Goal: Task Accomplishment & Management: Complete application form

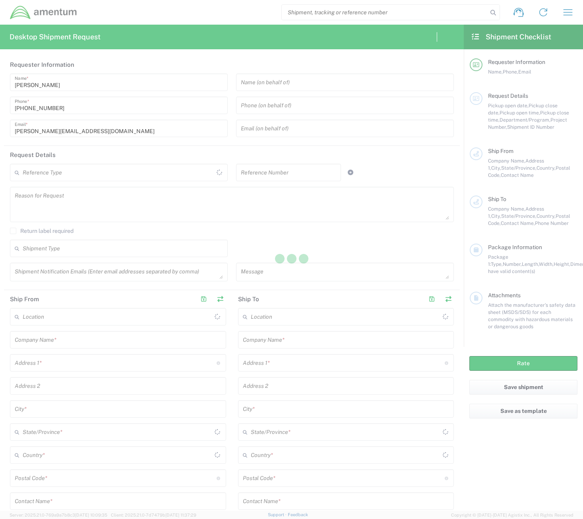
type input "[GEOGRAPHIC_DATA]"
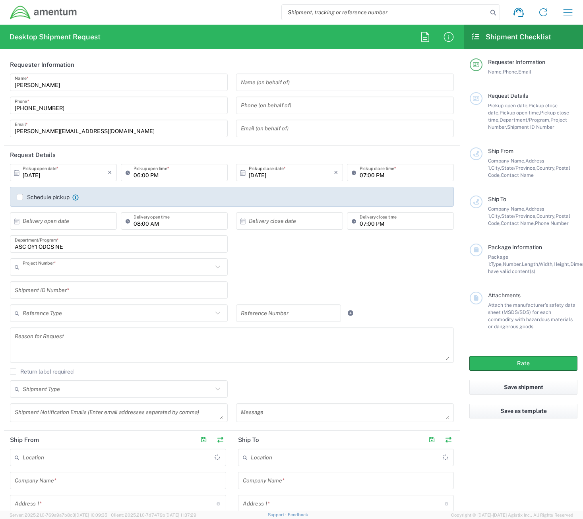
type input "[DOMAIN_NAME]"
click at [58, 176] on input "[DATE]" at bounding box center [65, 173] width 85 height 14
click at [65, 232] on span "15" at bounding box center [65, 234] width 12 height 11
type input "[DATE]"
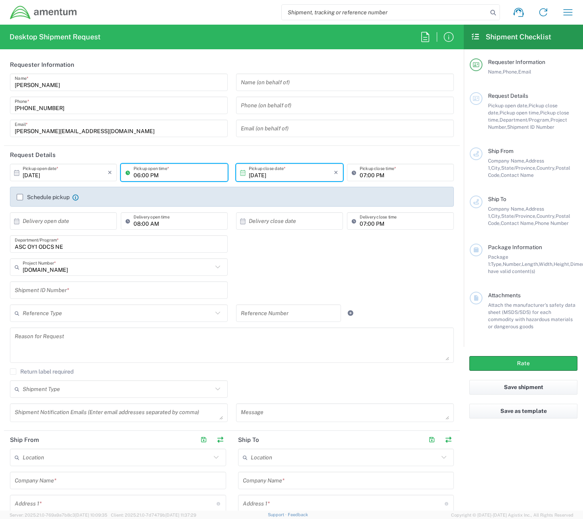
click at [156, 178] on input "06:00 PM" at bounding box center [178, 173] width 89 height 14
type input "08:00 PM"
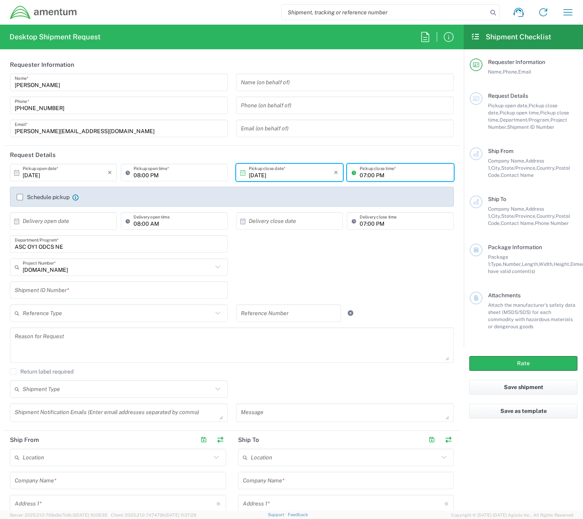
click at [360, 176] on input "07:00 PM" at bounding box center [404, 173] width 89 height 14
type input "03:00 PM"
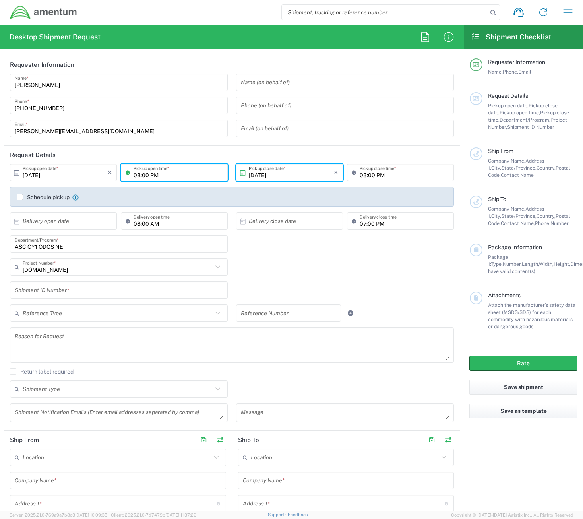
click at [157, 171] on input "08:00 PM" at bounding box center [178, 173] width 89 height 14
click at [171, 174] on input "08:00 PM" at bounding box center [178, 173] width 89 height 14
type input "08:00 a"
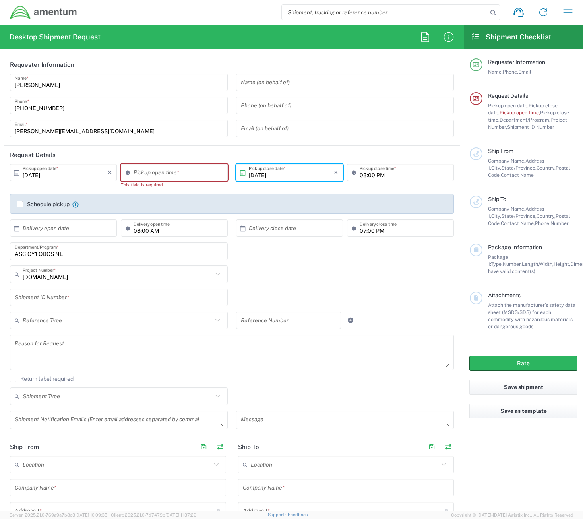
click at [329, 244] on div "ASC OY1 ODCS NE Department/Program *" at bounding box center [232, 253] width 452 height 23
click at [182, 170] on input "05:18 PM" at bounding box center [178, 173] width 89 height 14
type input "08:00 AM"
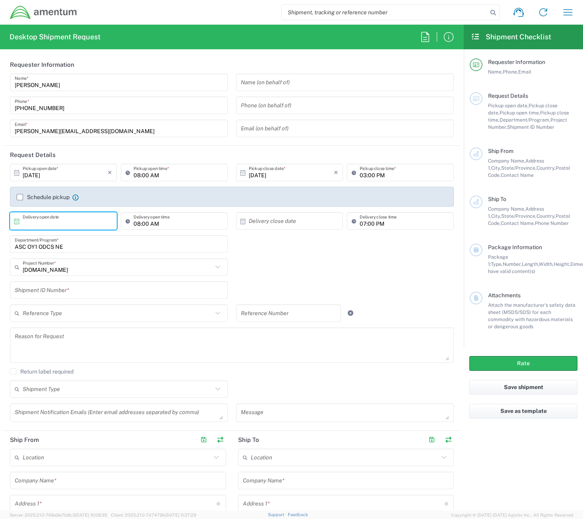
click at [56, 219] on input "text" at bounding box center [65, 221] width 85 height 14
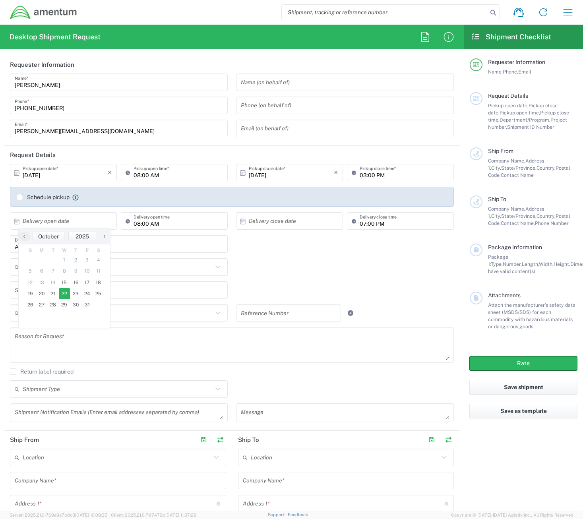
drag, startPoint x: 54, startPoint y: 287, endPoint x: 58, endPoint y: 294, distance: 8.4
click at [62, 294] on tr "19 20 21 22 23 24 25" at bounding box center [64, 293] width 79 height 11
click at [62, 294] on span "22" at bounding box center [65, 293] width 12 height 11
type input "[DATE]"
click at [275, 223] on input "text" at bounding box center [291, 221] width 85 height 14
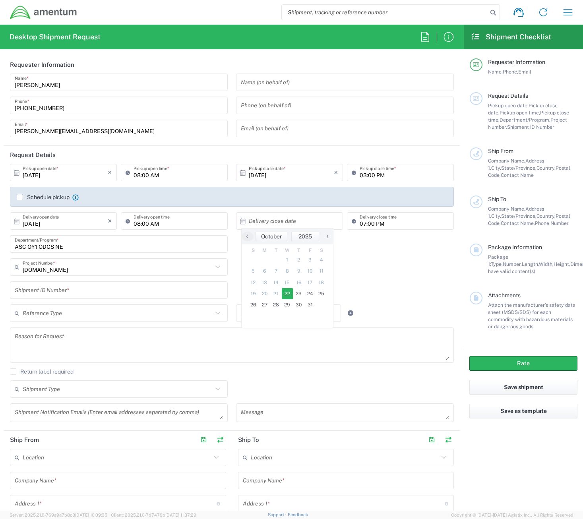
click at [286, 293] on span "22" at bounding box center [288, 293] width 12 height 11
type input "[DATE]"
click at [361, 225] on input "07:00 PM" at bounding box center [404, 221] width 89 height 14
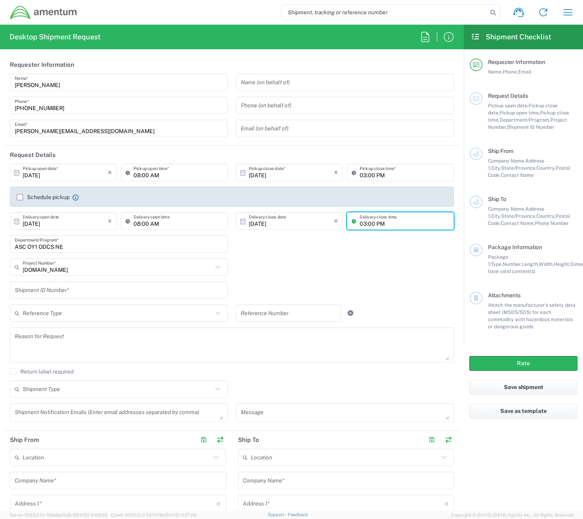
type input "03:00 PM"
click at [354, 277] on div "[DOMAIN_NAME] Project Number * 0915.E0002.02.000.2CE,LABOR ONLY OPT YR 1 ,1 ,82…" at bounding box center [232, 269] width 452 height 23
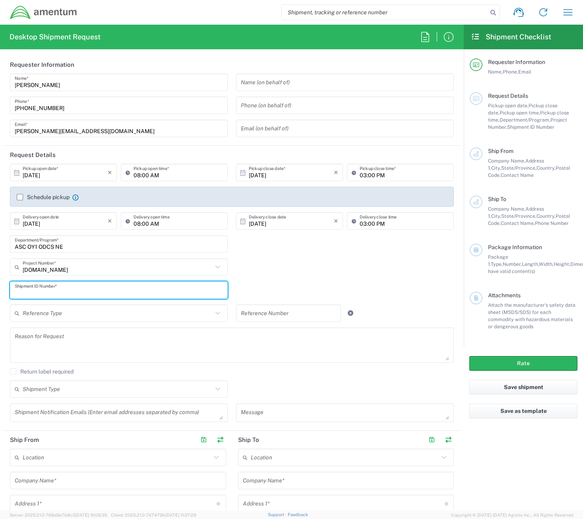
click at [89, 283] on input "text" at bounding box center [119, 290] width 208 height 14
type input "123-087"
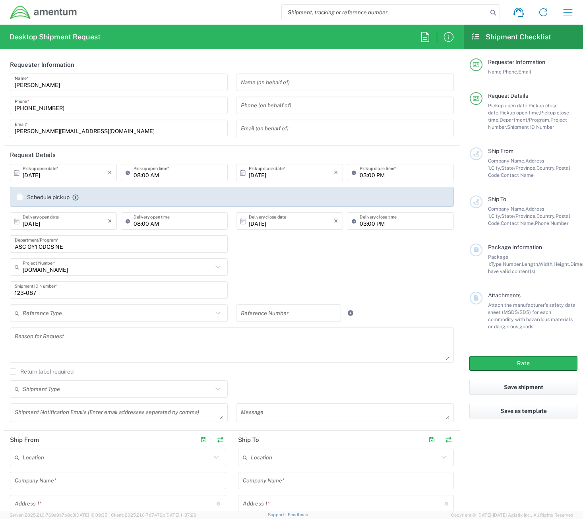
click at [22, 198] on label "Schedule pickup" at bounding box center [43, 197] width 53 height 6
click at [20, 197] on input "Schedule pickup" at bounding box center [20, 197] width 0 height 0
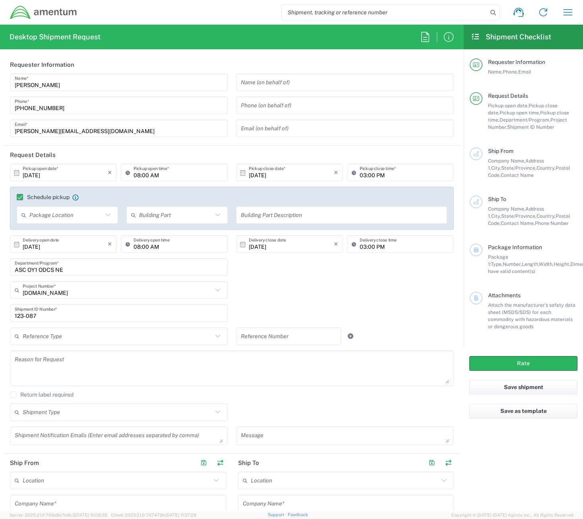
click at [104, 212] on icon at bounding box center [108, 215] width 10 height 10
click at [66, 238] on span "Front" at bounding box center [66, 235] width 99 height 12
type input "Front"
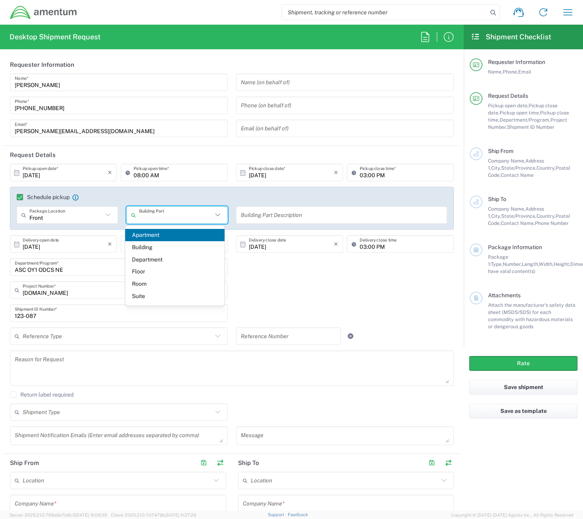
click at [169, 209] on input "text" at bounding box center [176, 215] width 74 height 14
click at [144, 246] on span "Building" at bounding box center [174, 247] width 99 height 12
type input "Building"
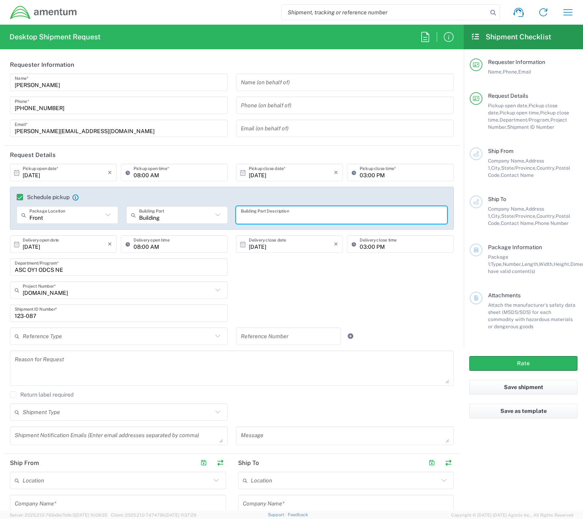
click at [269, 209] on input "text" at bounding box center [341, 215] width 201 height 14
click at [252, 297] on div "[DOMAIN_NAME] Project Number * 0915.E0002.02.000.2CE,LABOR ONLY OPT YR 1 ,1 ,82…" at bounding box center [232, 292] width 452 height 23
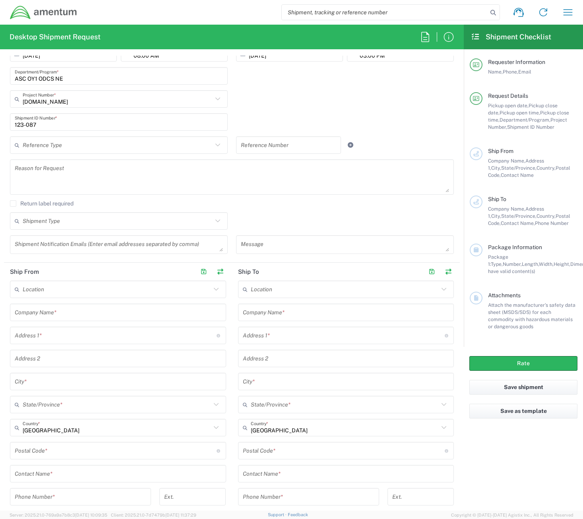
scroll to position [238, 0]
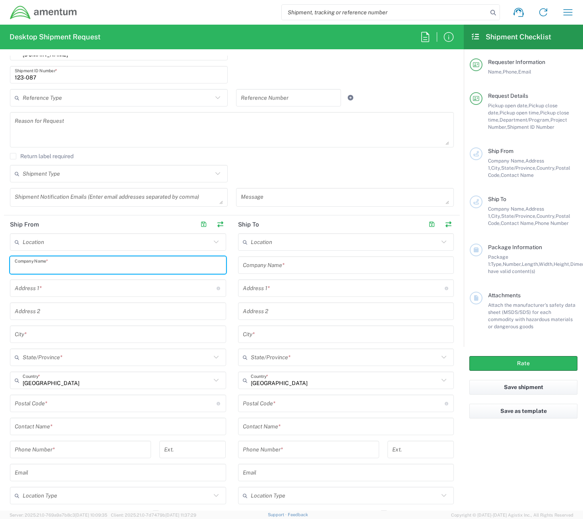
click at [98, 265] on input "text" at bounding box center [118, 265] width 207 height 14
type input "Application Support Center"
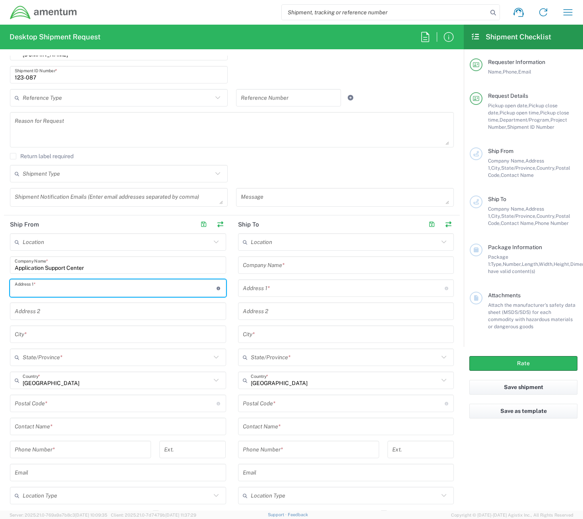
click at [262, 267] on input "text" at bounding box center [346, 265] width 207 height 14
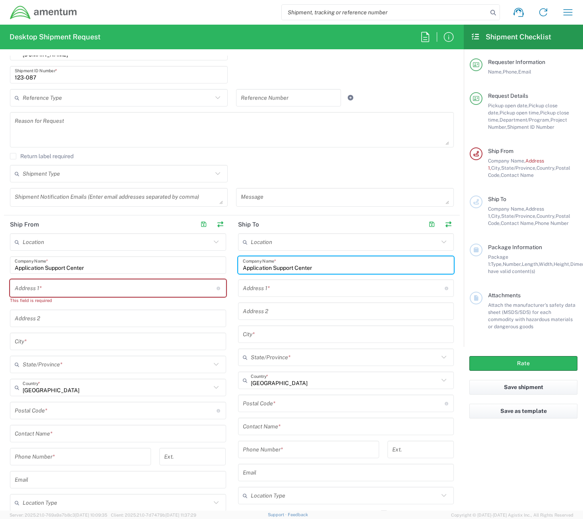
type input "Application Support Center"
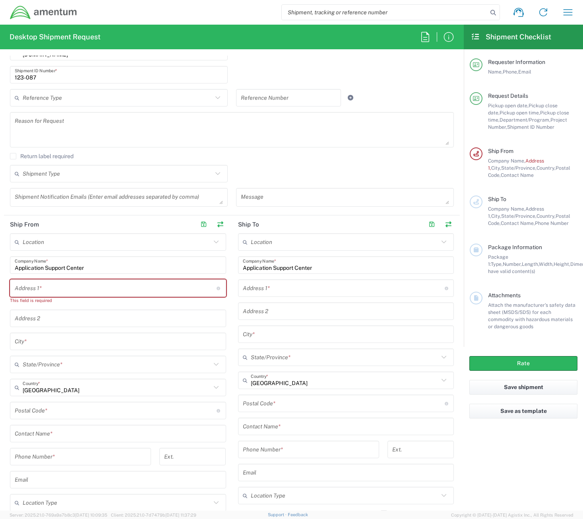
click at [50, 291] on input "text" at bounding box center [116, 288] width 202 height 14
paste input "[STREET_ADDRESS]"
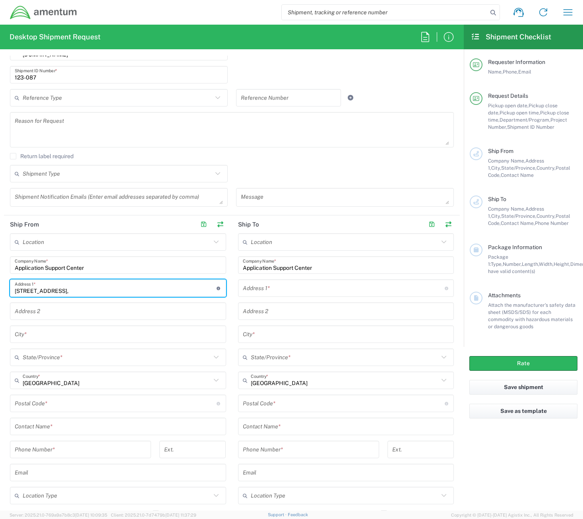
type input "[STREET_ADDRESS],"
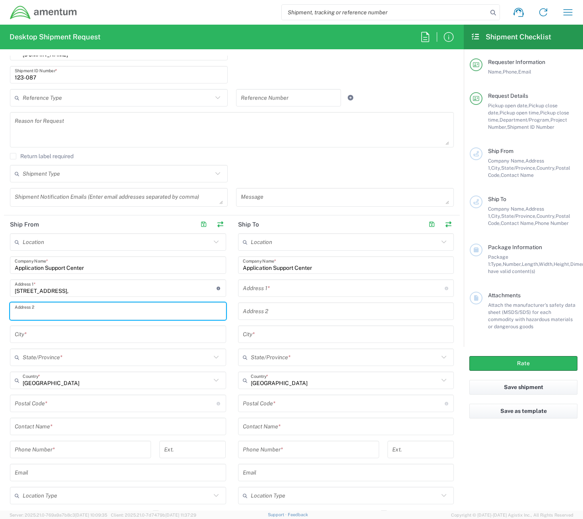
paste input "Suite 200"
type input "Suite 200"
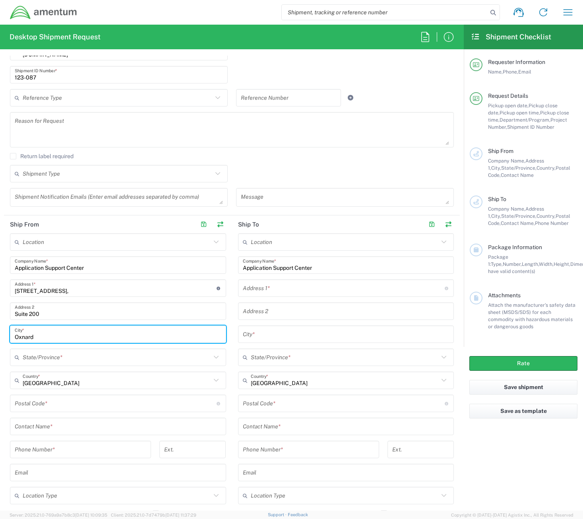
type input "Oxnard"
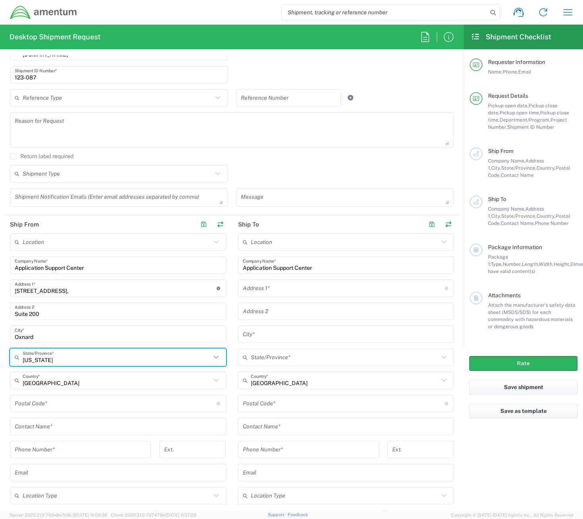
type input "[US_STATE]"
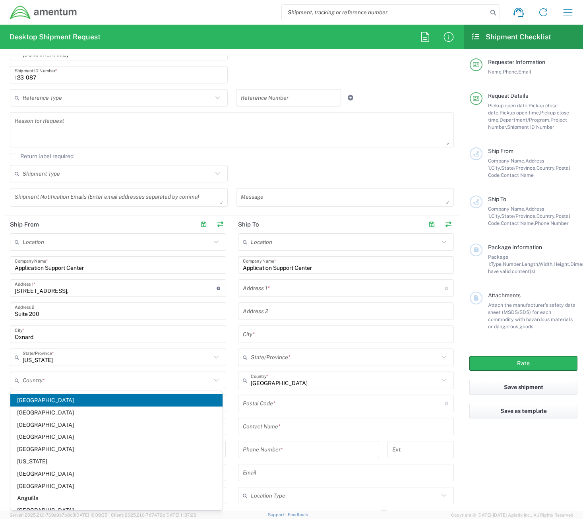
click at [36, 401] on span "[GEOGRAPHIC_DATA]" at bounding box center [116, 400] width 212 height 12
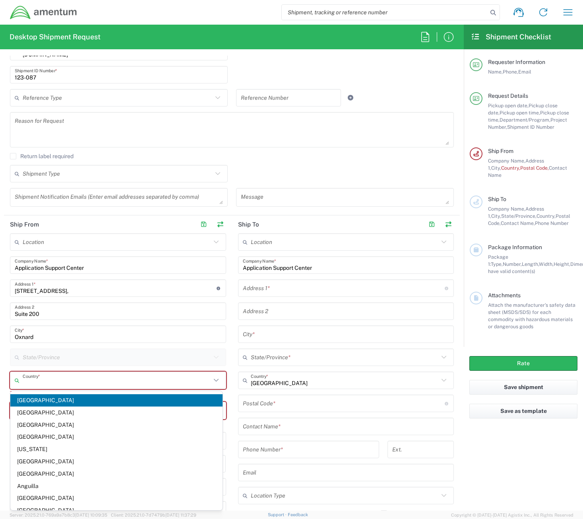
click at [57, 381] on input "text" at bounding box center [117, 381] width 188 height 14
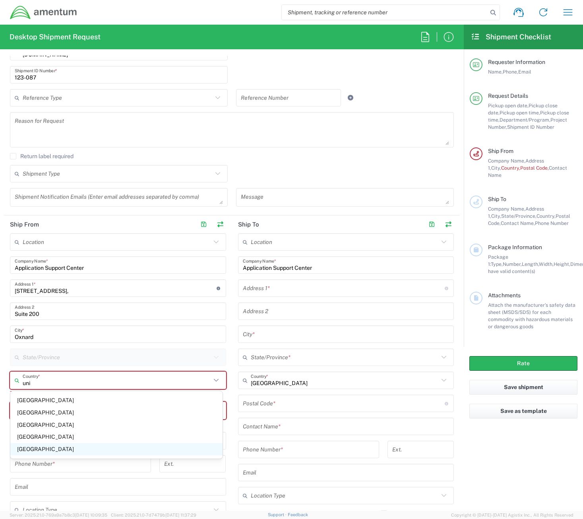
click at [15, 446] on span "[GEOGRAPHIC_DATA]" at bounding box center [116, 449] width 212 height 12
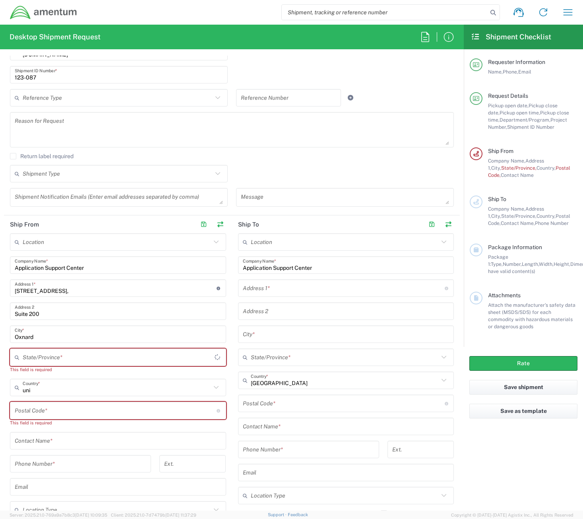
type input "[GEOGRAPHIC_DATA]"
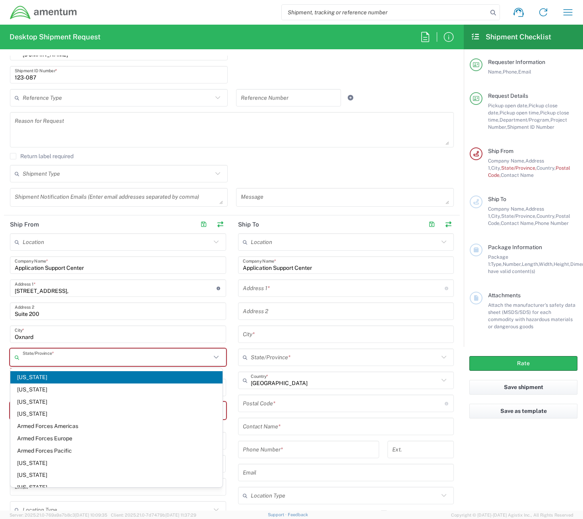
click at [97, 355] on input "text" at bounding box center [117, 358] width 188 height 14
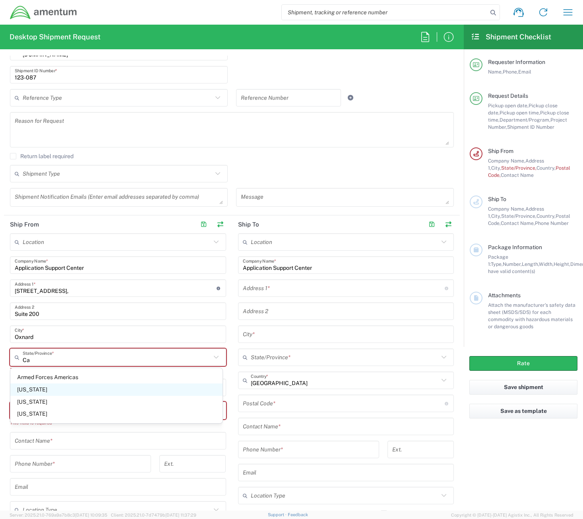
click at [38, 388] on span "[US_STATE]" at bounding box center [116, 390] width 212 height 12
type input "[US_STATE]"
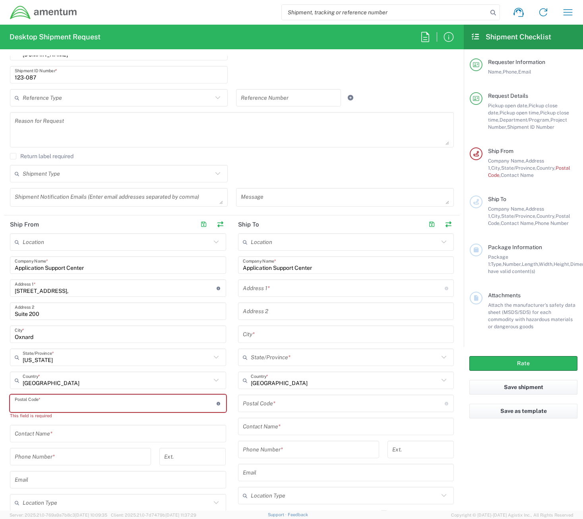
click at [76, 409] on input "undefined" at bounding box center [116, 404] width 202 height 14
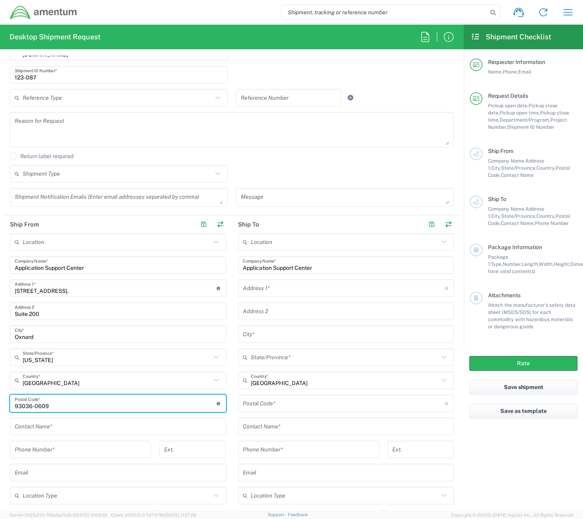
type input "93036-0609"
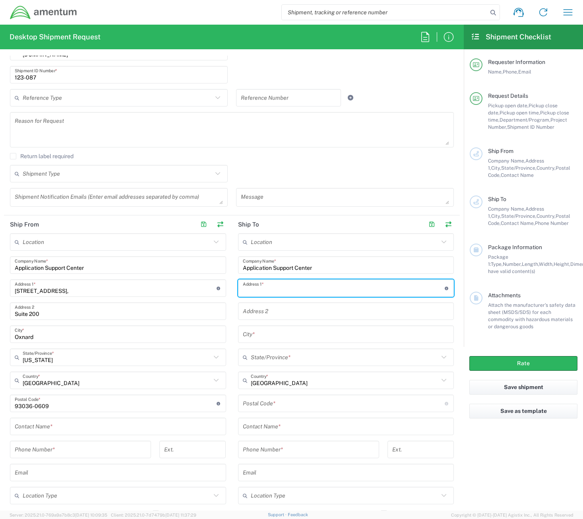
click at [268, 295] on input "text" at bounding box center [344, 288] width 202 height 14
type input "[STREET_ADDRESS]"
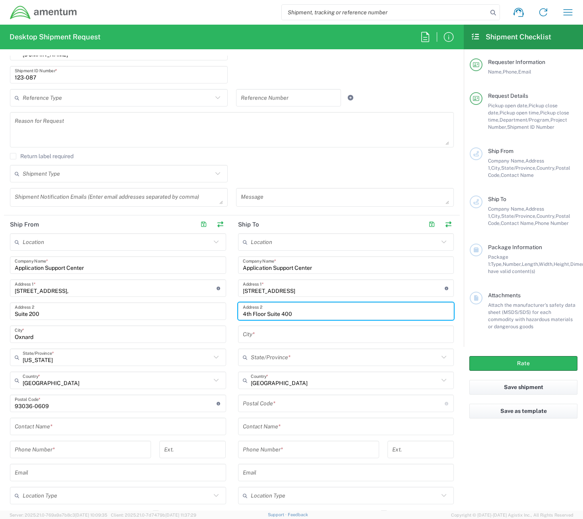
type input "4th Floor Suite 400"
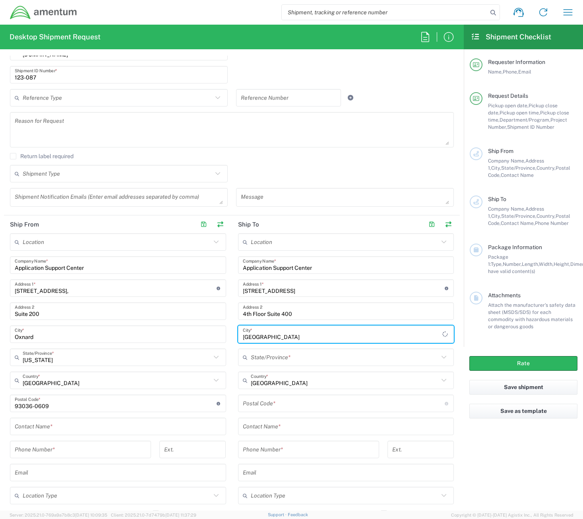
type input "[GEOGRAPHIC_DATA]"
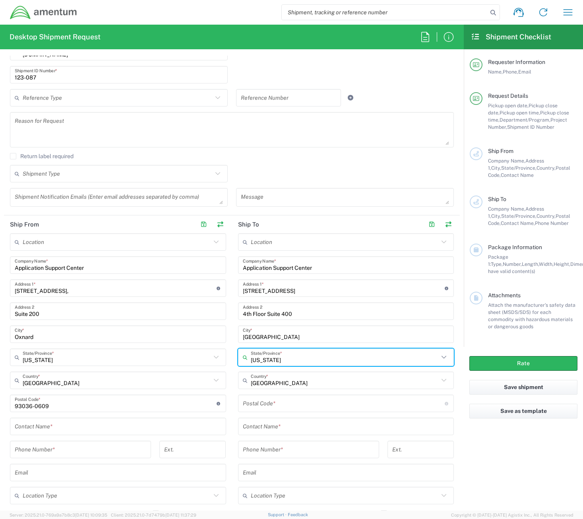
type input "[US_STATE]"
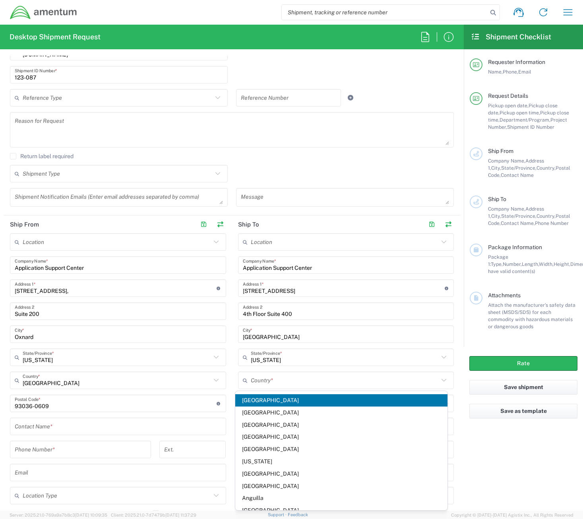
click at [256, 401] on span "[GEOGRAPHIC_DATA]" at bounding box center [341, 400] width 212 height 12
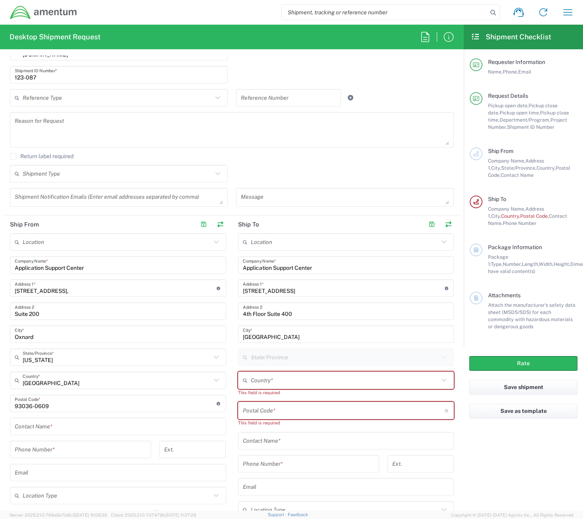
click at [271, 375] on input "text" at bounding box center [345, 381] width 188 height 14
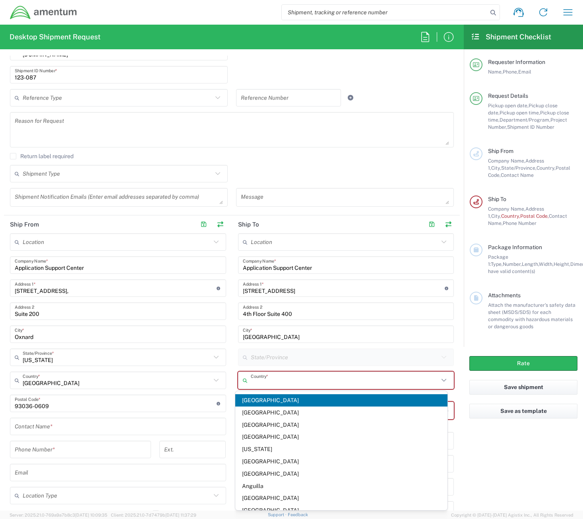
type input "u"
click at [273, 380] on input "text" at bounding box center [345, 381] width 188 height 14
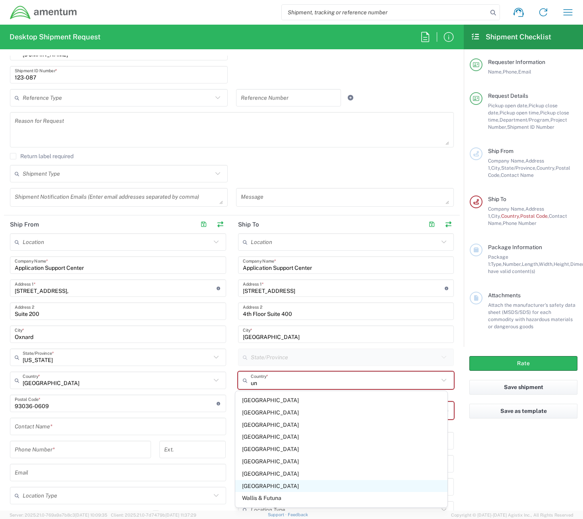
click at [250, 484] on span "[GEOGRAPHIC_DATA]" at bounding box center [341, 486] width 212 height 12
type input "[GEOGRAPHIC_DATA]"
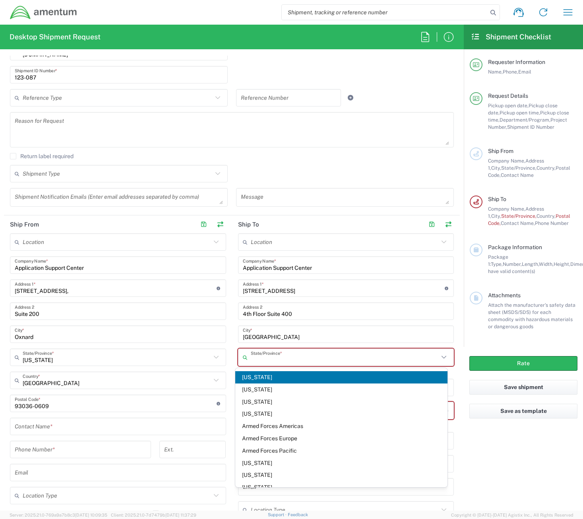
click at [288, 356] on input "text" at bounding box center [345, 358] width 188 height 14
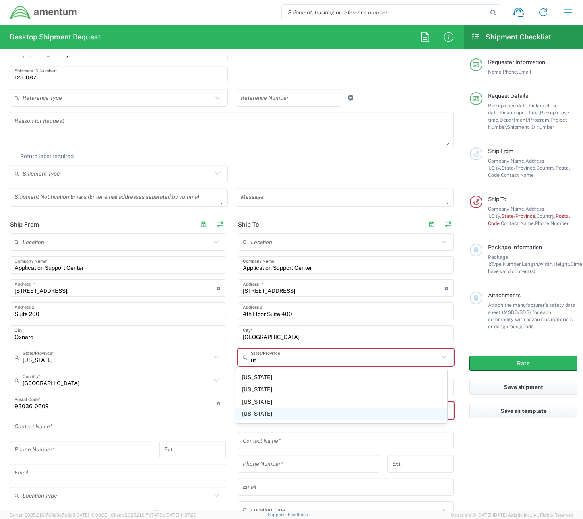
click at [250, 414] on span "[US_STATE]" at bounding box center [341, 414] width 212 height 12
type input "[US_STATE]"
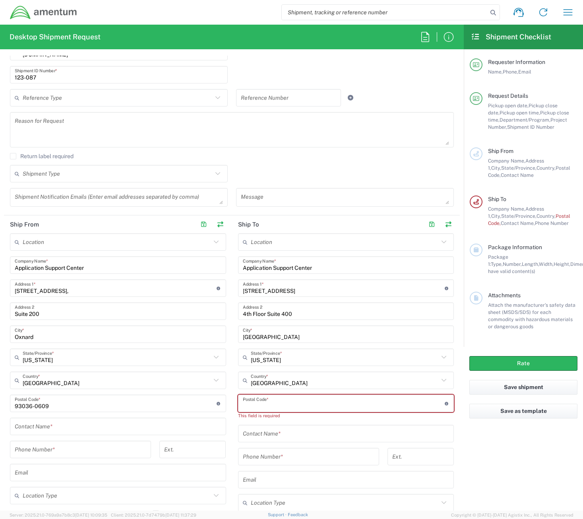
click at [261, 406] on input "undefined" at bounding box center [344, 404] width 202 height 14
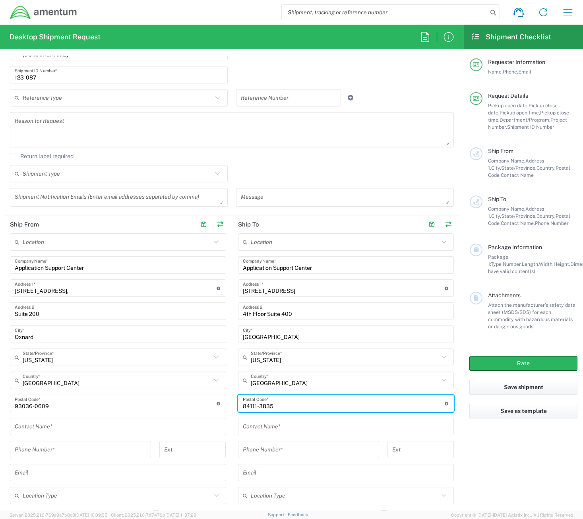
type input "84111-3835"
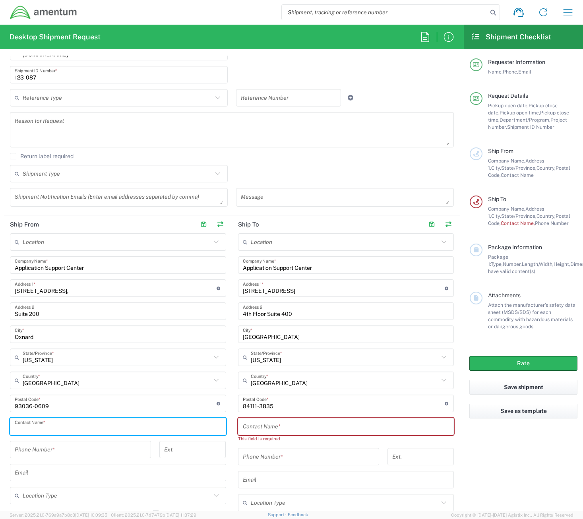
click at [54, 422] on input "text" at bounding box center [118, 427] width 207 height 14
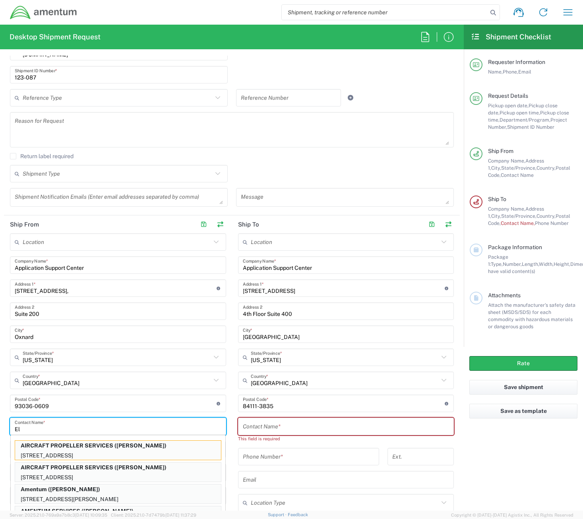
type input "E"
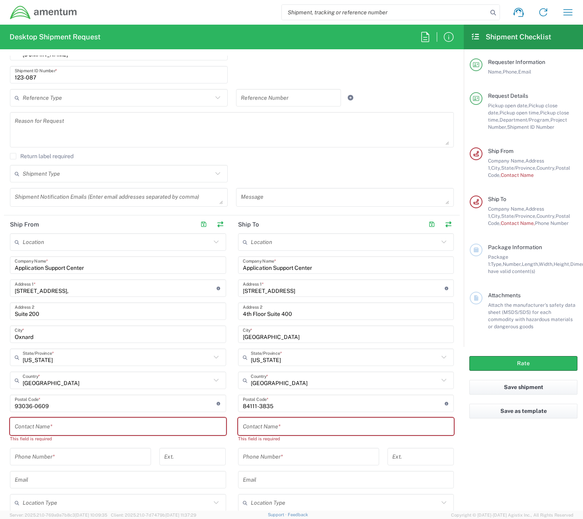
click at [93, 422] on input "text" at bounding box center [118, 427] width 207 height 14
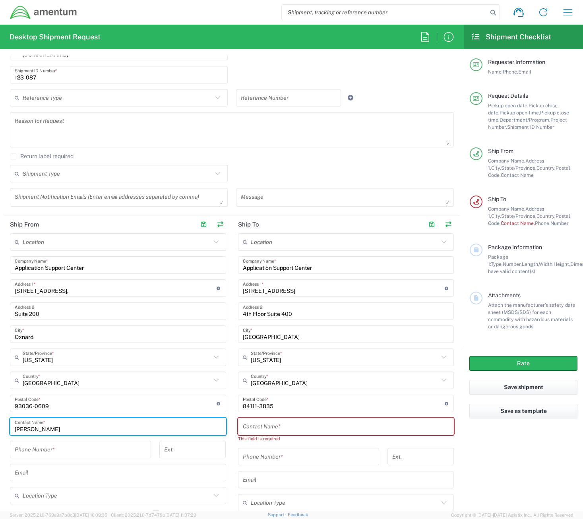
type input "[PERSON_NAME]"
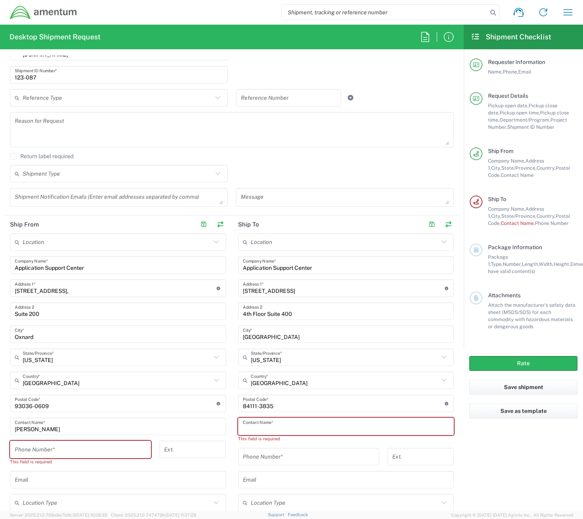
click at [260, 425] on input "text" at bounding box center [346, 427] width 207 height 14
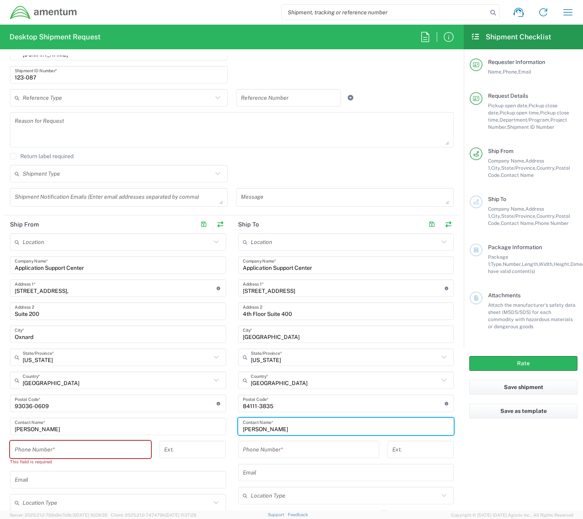
type input "[PERSON_NAME]"
click at [89, 447] on input "tel" at bounding box center [81, 450] width 132 height 14
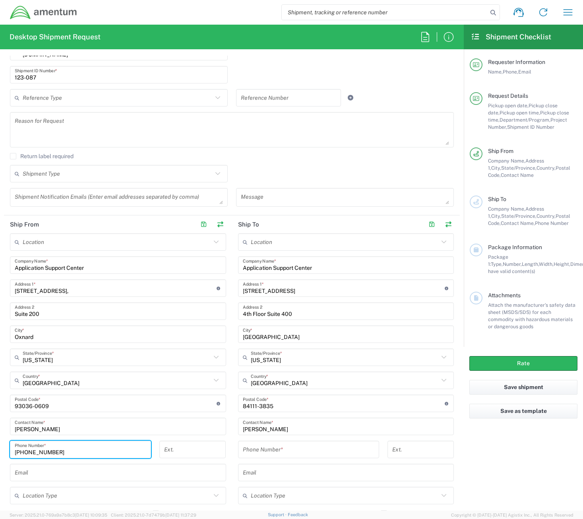
type input "[PHONE_NUMBER]"
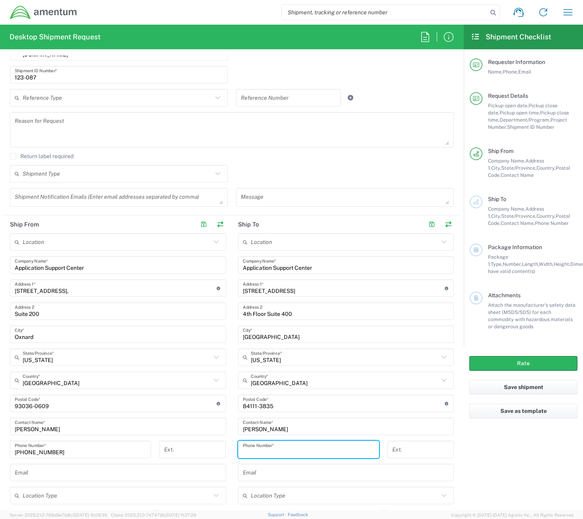
click at [243, 452] on input "tel" at bounding box center [309, 450] width 132 height 14
type input "[PHONE_NUMBER]"
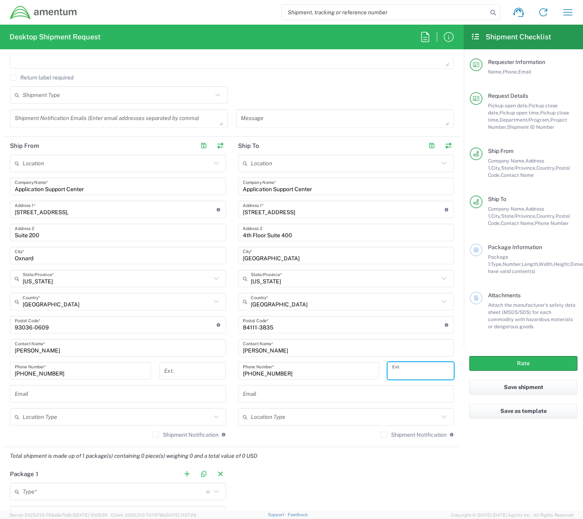
scroll to position [318, 0]
click at [35, 396] on input "text" at bounding box center [118, 393] width 207 height 14
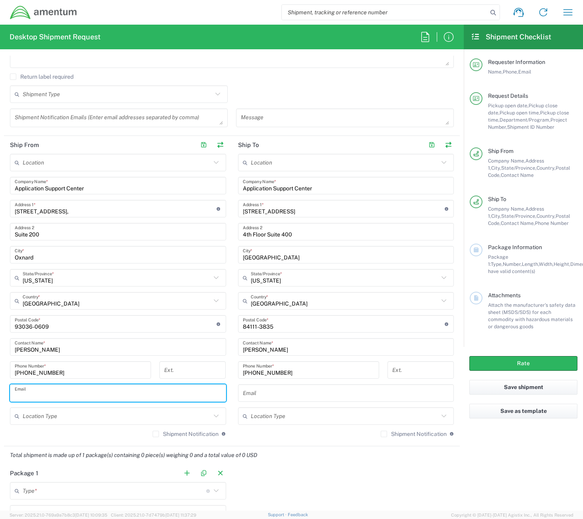
paste input "[PERSON_NAME][EMAIL_ADDRESS][PERSON_NAME][DOMAIN_NAME]"
type input "[PERSON_NAME][EMAIL_ADDRESS][PERSON_NAME][DOMAIN_NAME]"
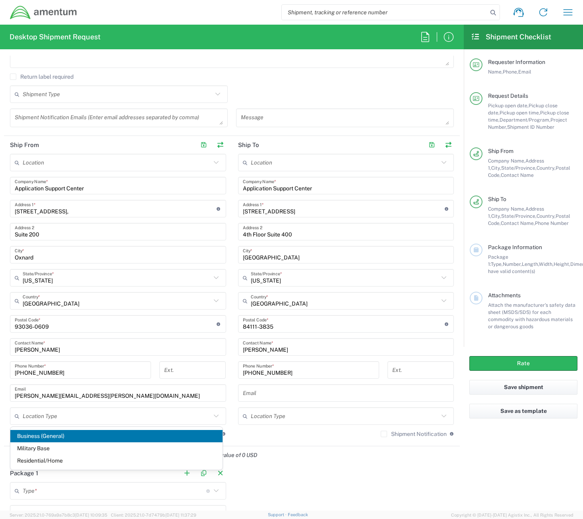
click at [64, 438] on span "Business (General)" at bounding box center [116, 436] width 212 height 12
type input "Business (General)"
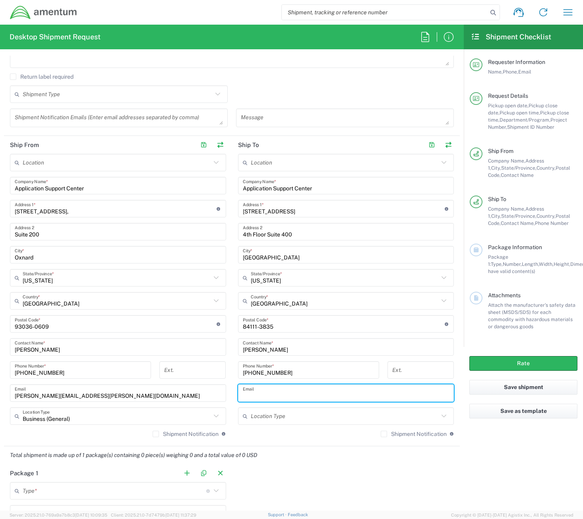
click at [262, 391] on input "text" at bounding box center [346, 393] width 207 height 14
paste input "[PERSON_NAME][EMAIL_ADDRESS][PERSON_NAME][DOMAIN_NAME]"
type input "[PERSON_NAME][EMAIL_ADDRESS][PERSON_NAME][DOMAIN_NAME]"
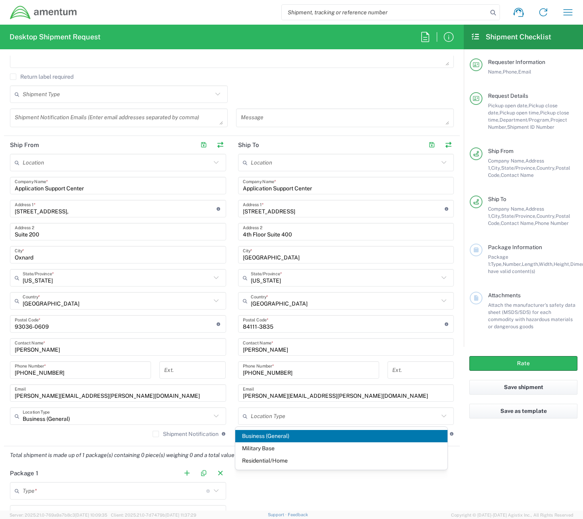
click at [263, 431] on span "Business (General)" at bounding box center [341, 436] width 212 height 12
type input "Business (General)"
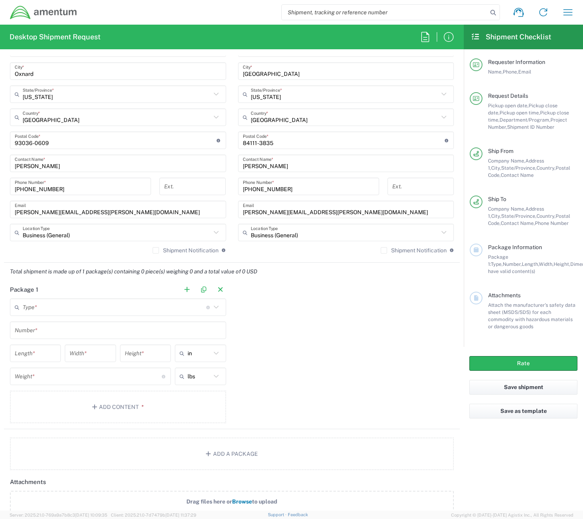
scroll to position [517, 0]
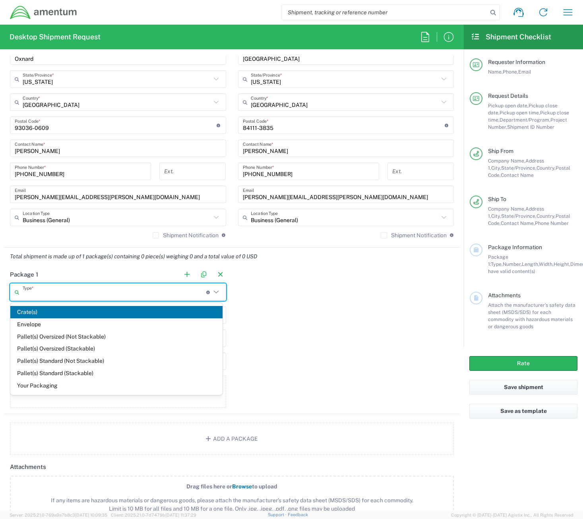
click at [82, 293] on input "text" at bounding box center [115, 292] width 184 height 14
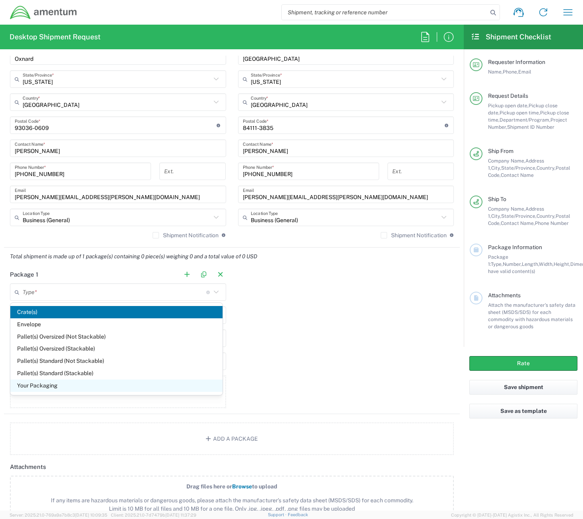
click at [54, 383] on span "Your Packaging" at bounding box center [116, 386] width 212 height 12
type input "Your Packaging"
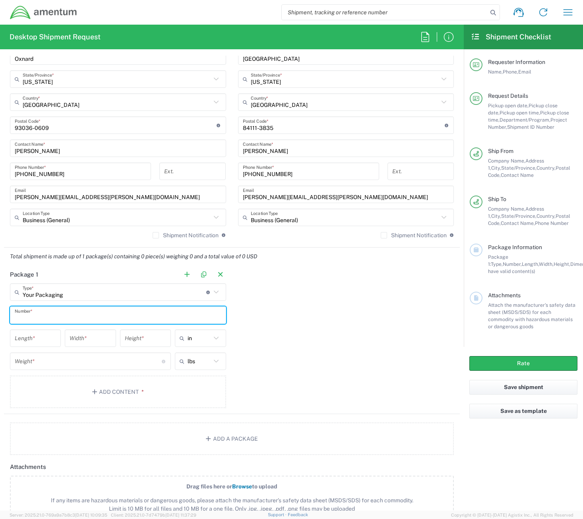
click at [45, 315] on input "text" at bounding box center [118, 315] width 207 height 14
type input "1"
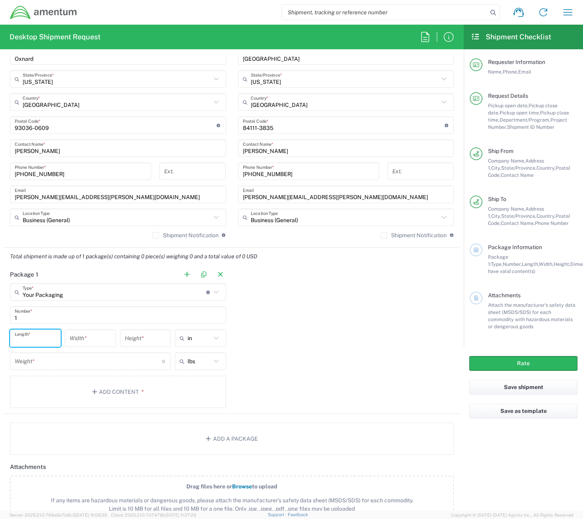
click at [46, 335] on input "number" at bounding box center [35, 338] width 41 height 14
type input "9"
type input "15"
type input "9"
type input "5"
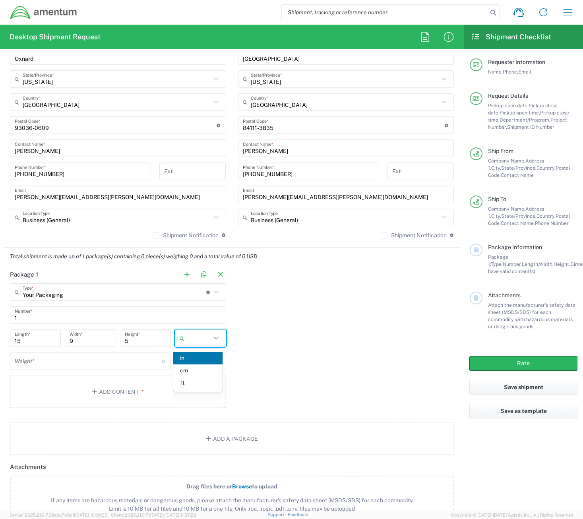
click at [33, 360] on input "number" at bounding box center [88, 361] width 147 height 14
type input "in"
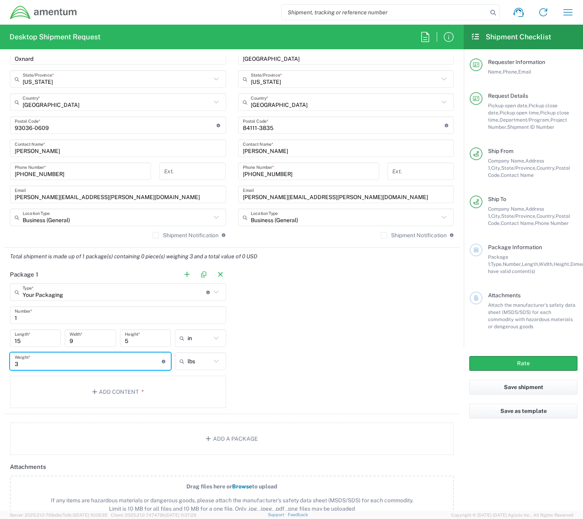
type input "3"
click at [108, 390] on button "Add Content *" at bounding box center [118, 392] width 216 height 33
type input "lbs"
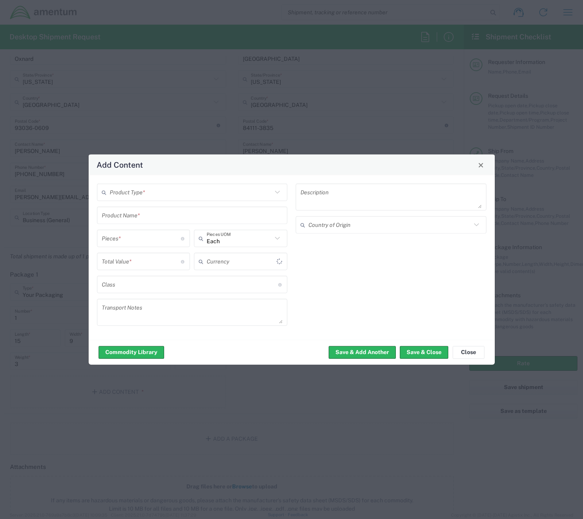
type input "US Dollar"
click at [166, 188] on input "text" at bounding box center [191, 192] width 163 height 14
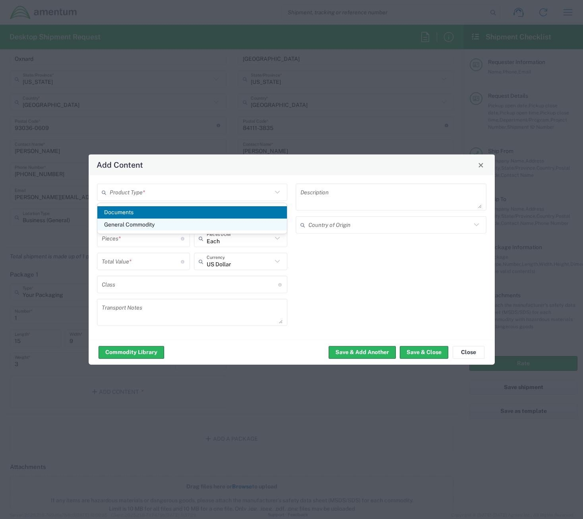
click at [142, 221] on span "General Commodity" at bounding box center [192, 225] width 190 height 12
type input "General Commodity"
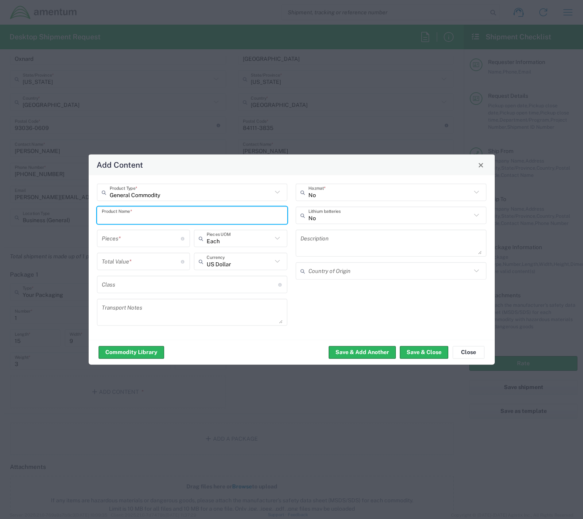
click at [142, 214] on input "text" at bounding box center [192, 215] width 181 height 14
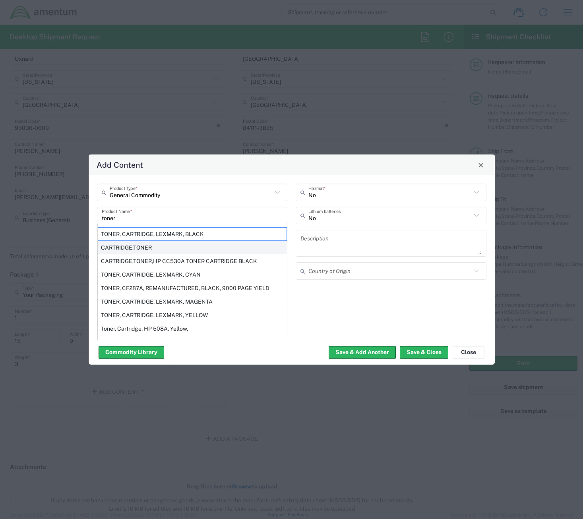
click at [148, 244] on div "CARTRIDGE,TONER" at bounding box center [192, 248] width 189 height 14
type input "CARTRIDGE,TONER"
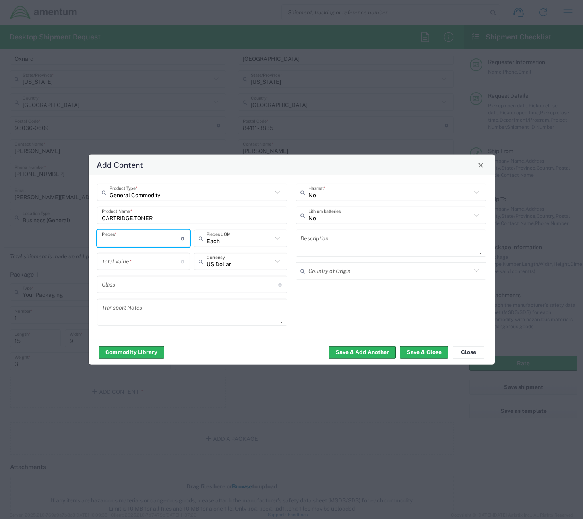
click at [148, 244] on input "number" at bounding box center [141, 238] width 79 height 14
type input "1"
click at [141, 262] on input "number" at bounding box center [141, 261] width 79 height 14
